Goal: Task Accomplishment & Management: Use online tool/utility

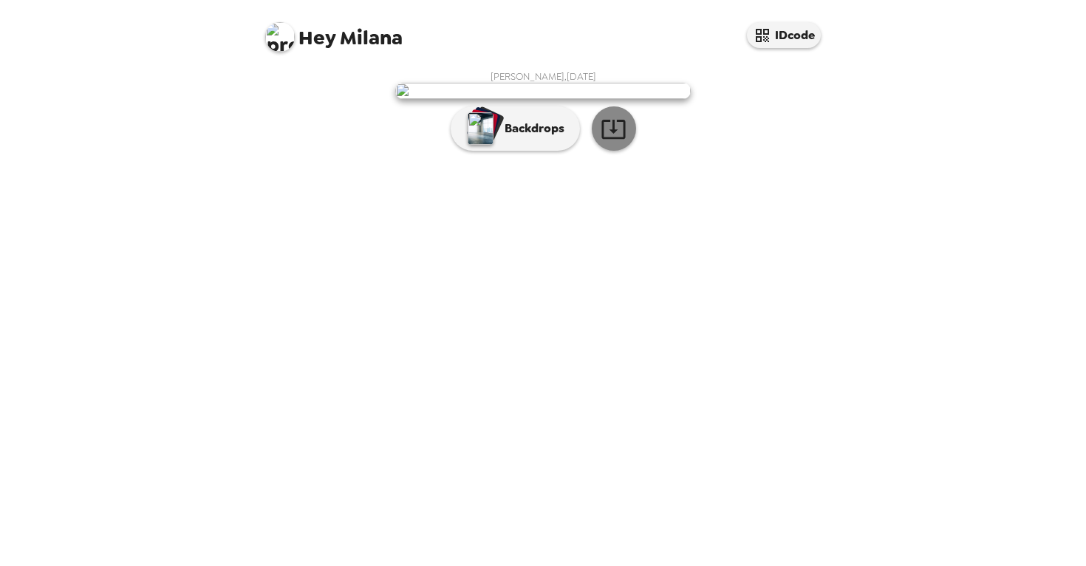
click at [600, 142] on icon "button" at bounding box center [613, 129] width 26 height 26
click at [888, 40] on div "Hey Milana IDcode Milana Farrar , 09-19-2025 Backdrops" at bounding box center [543, 283] width 1086 height 566
